Goal: Obtain resource: Download file/media

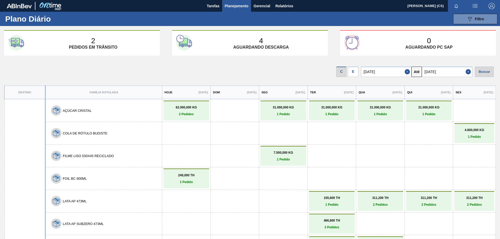
click at [355, 73] on div "E" at bounding box center [353, 72] width 10 height 10
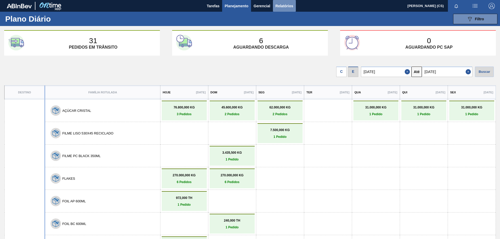
click at [282, 5] on span "Relatórios" at bounding box center [285, 6] width 18 height 6
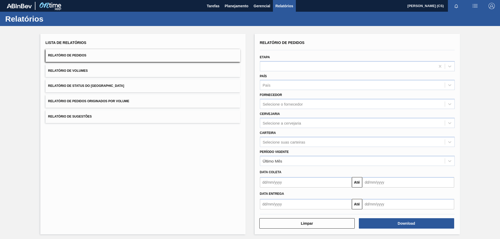
click at [320, 21] on div "Relatórios" at bounding box center [250, 19] width 500 height 14
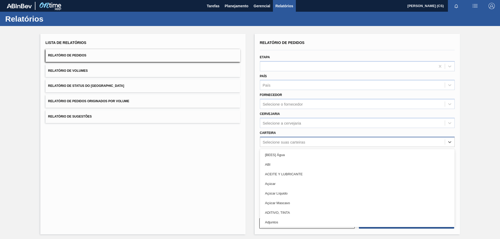
click at [273, 142] on div "Selecione suas carteiras" at bounding box center [284, 142] width 42 height 4
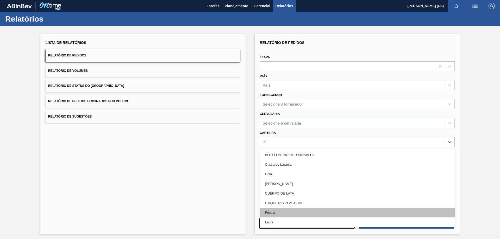
type input "lat"
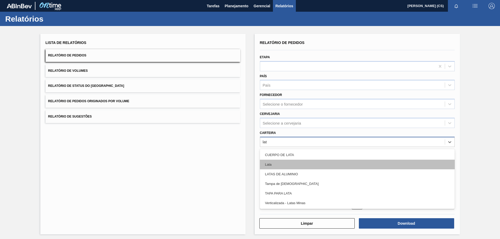
click at [275, 161] on div "Lata" at bounding box center [357, 165] width 195 height 10
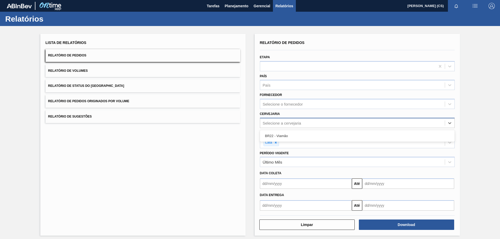
click at [293, 124] on div "Selecione a cervejaria" at bounding box center [282, 123] width 39 height 4
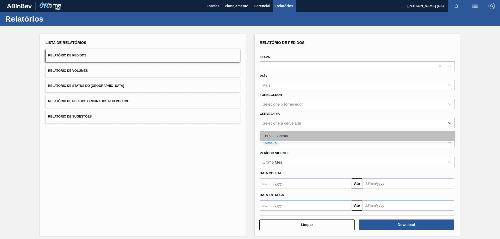
click at [284, 135] on div "BR22 - Viamão" at bounding box center [357, 136] width 195 height 10
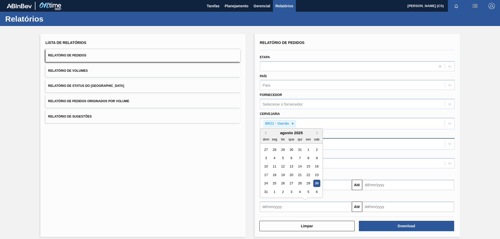
click at [274, 204] on input "text" at bounding box center [306, 207] width 92 height 10
click at [307, 184] on div "29" at bounding box center [308, 183] width 7 height 7
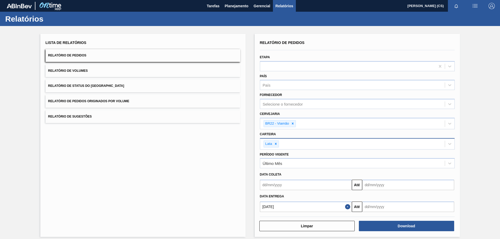
type input "[DATE]"
click at [376, 190] on input "text" at bounding box center [408, 185] width 92 height 10
click at [418, 192] on div "6" at bounding box center [418, 192] width 7 height 7
type input "[DATE]"
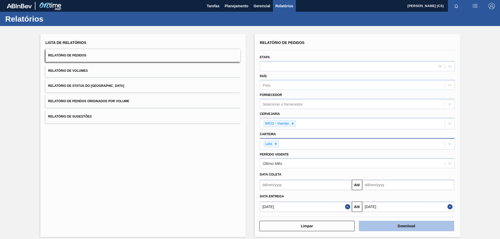
click at [397, 228] on button "Download" at bounding box center [406, 226] width 95 height 10
